Goal: Find specific page/section: Find specific page/section

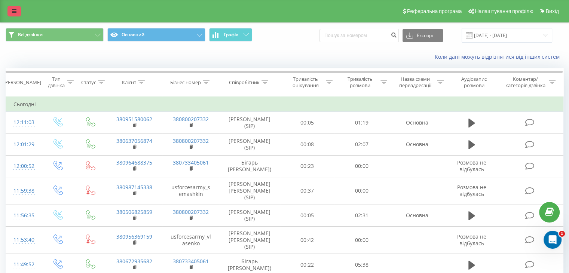
click at [15, 10] on icon at bounding box center [14, 11] width 4 height 5
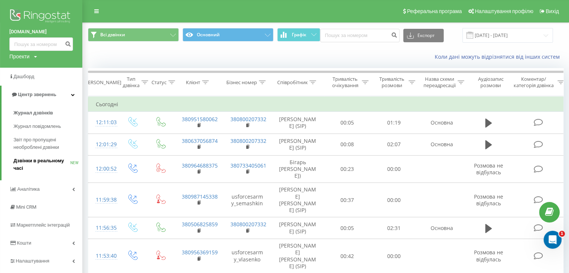
click at [39, 163] on span "Дзвінки в реальному часі" at bounding box center [41, 164] width 57 height 15
